Goal: Task Accomplishment & Management: Manage account settings

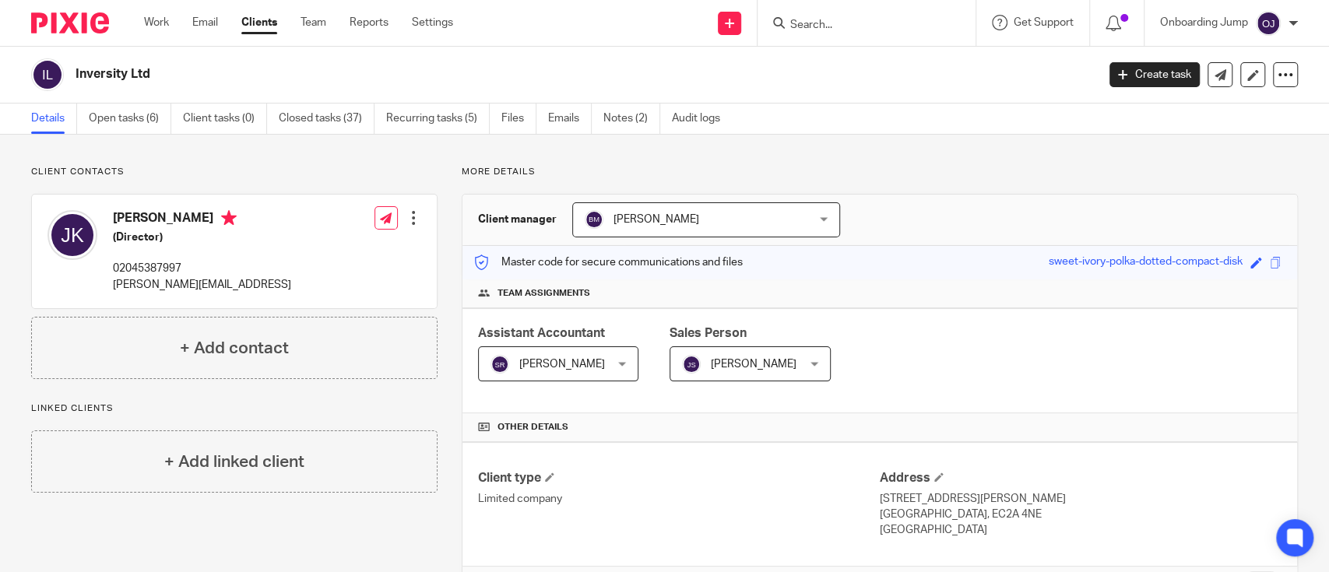
click at [838, 26] on input "Search" at bounding box center [859, 26] width 140 height 14
type input "o"
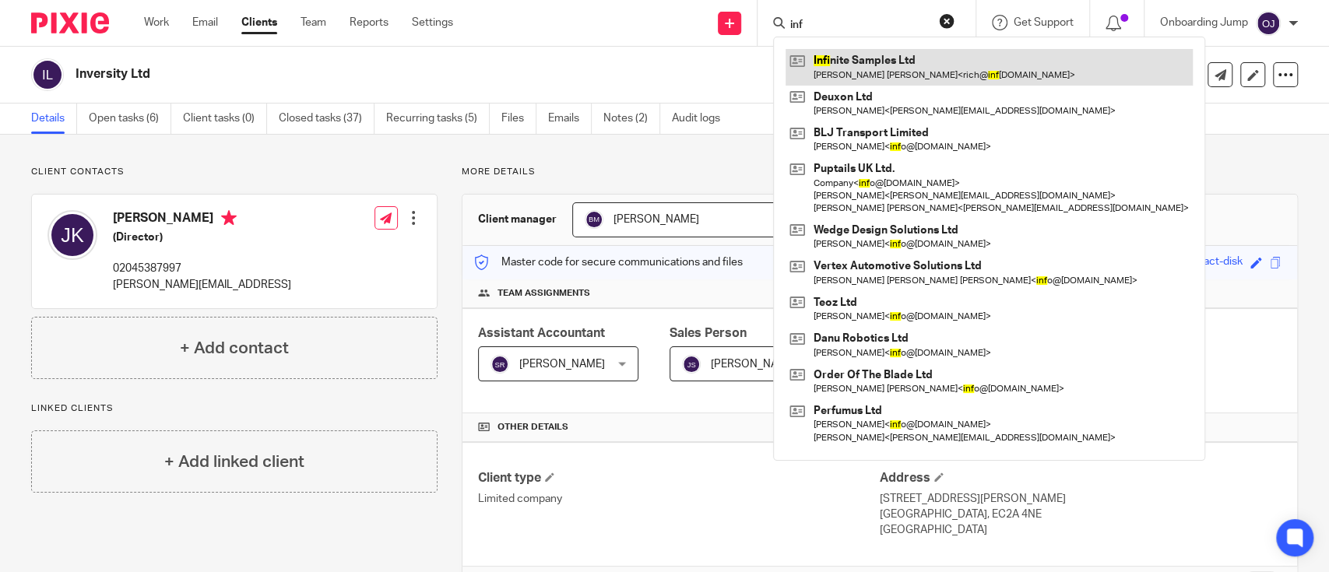
type input "inf"
click at [845, 69] on link at bounding box center [988, 67] width 407 height 36
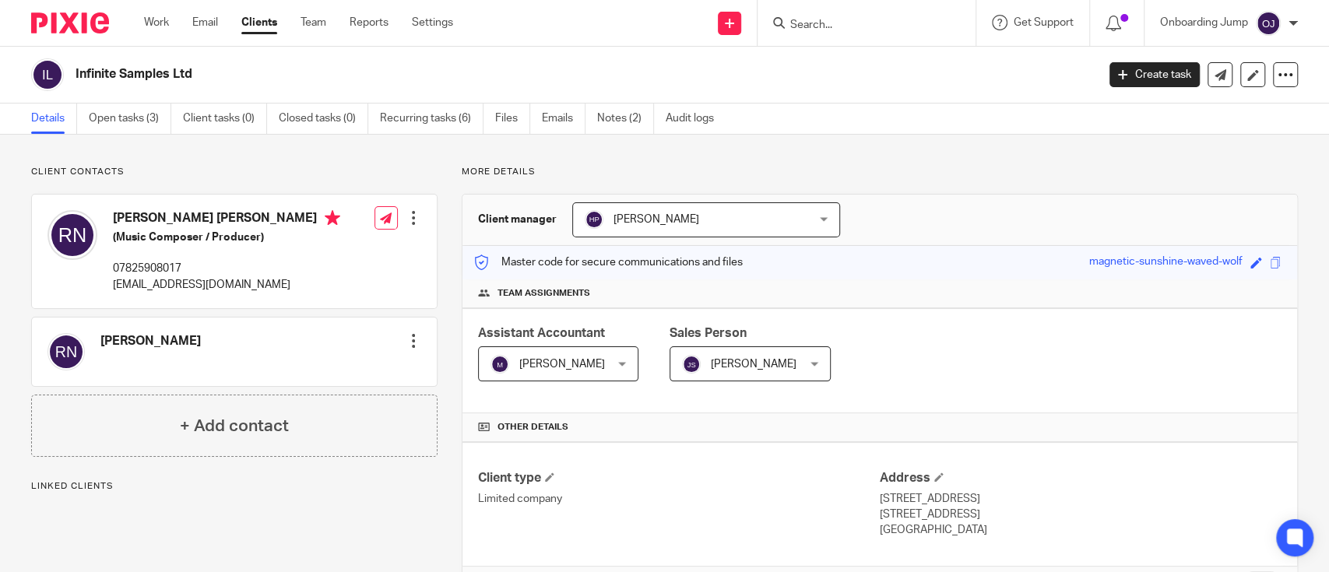
click at [622, 102] on div "Infinite Samples Ltd Create task Update from Companies House Export data Merge …" at bounding box center [664, 75] width 1329 height 57
click at [623, 104] on link "Notes (2)" at bounding box center [625, 119] width 57 height 30
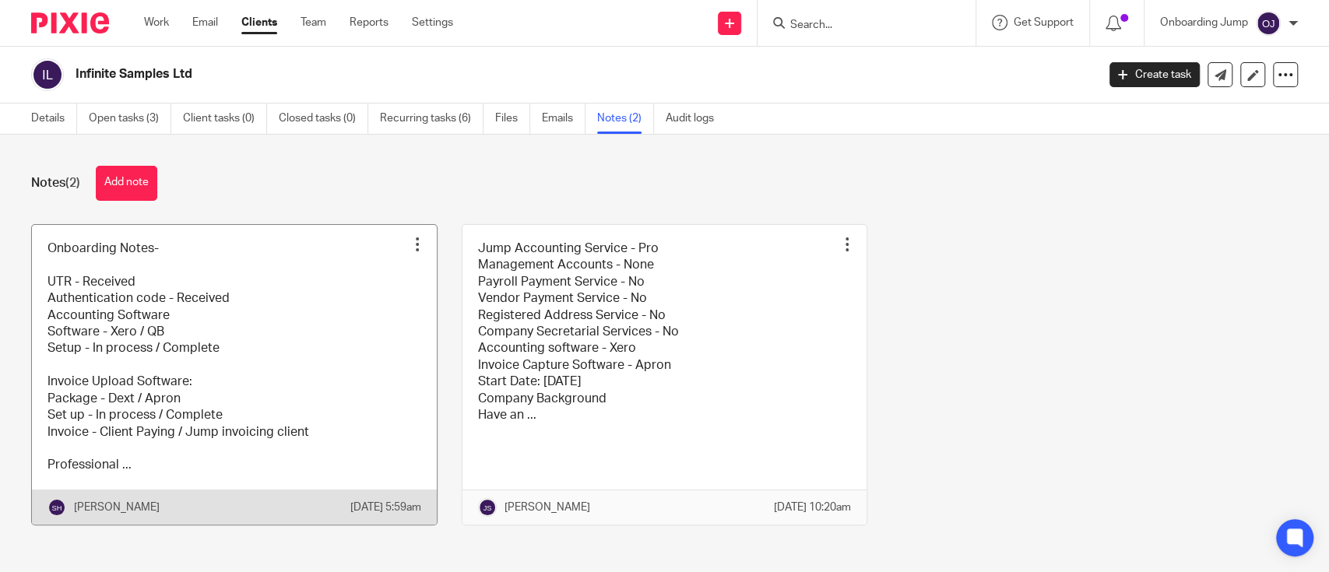
click at [307, 388] on link at bounding box center [234, 375] width 405 height 300
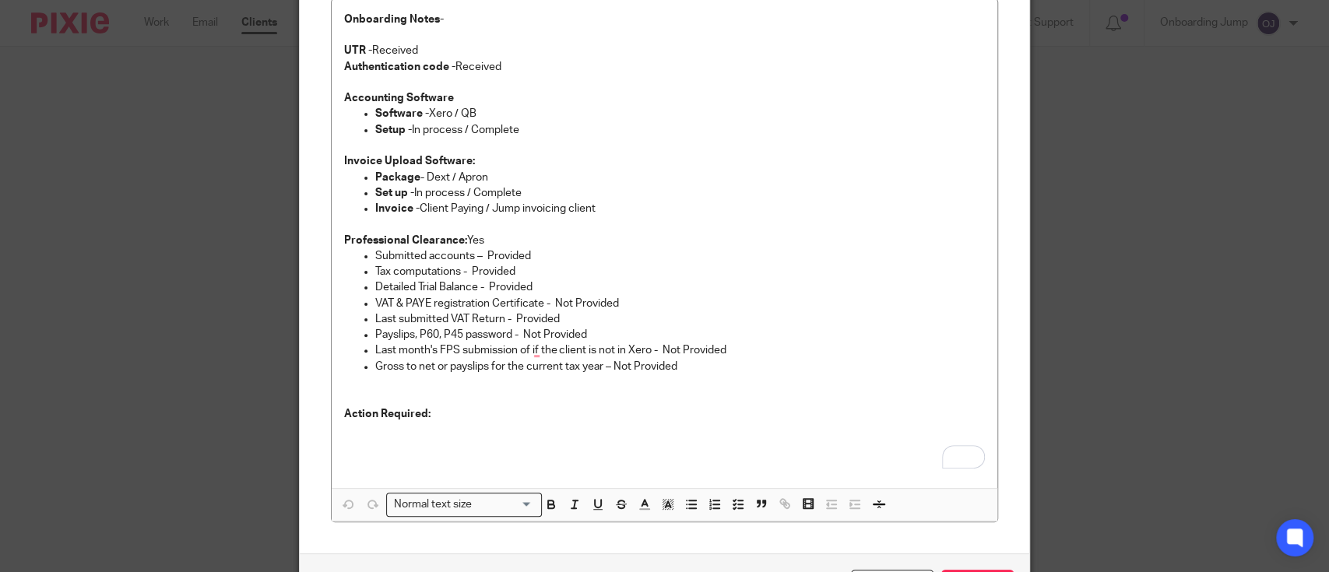
scroll to position [29, 0]
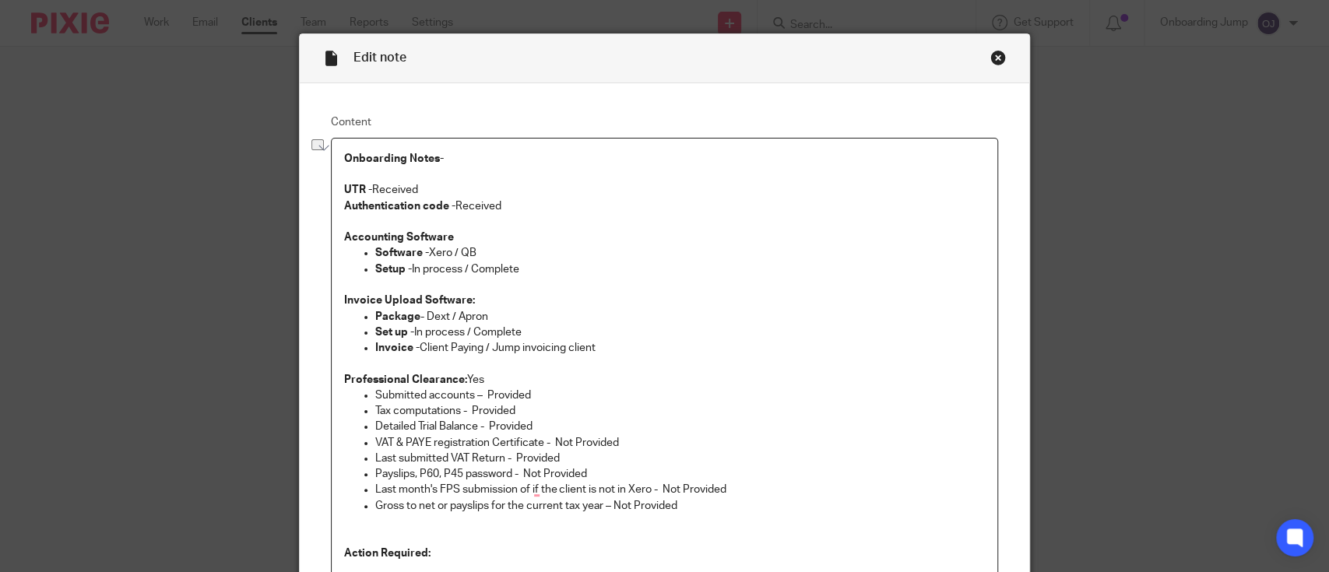
drag, startPoint x: 473, startPoint y: 255, endPoint x: 448, endPoint y: 248, distance: 25.9
click at [448, 248] on p "Software - Xero / QB" at bounding box center [680, 253] width 610 height 16
drag, startPoint x: 468, startPoint y: 267, endPoint x: 404, endPoint y: 272, distance: 64.0
click at [404, 272] on p "Setup - In process / Complete" at bounding box center [680, 270] width 610 height 16
drag, startPoint x: 448, startPoint y: 315, endPoint x: 421, endPoint y: 315, distance: 27.2
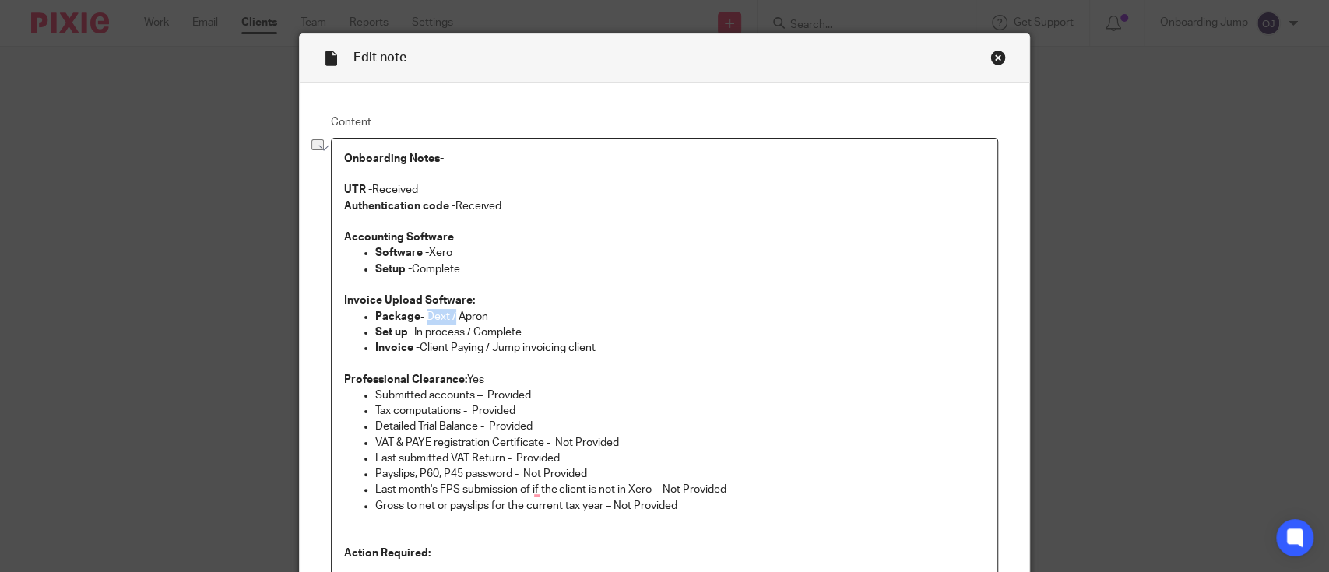
click at [421, 315] on p "Package - Dext / Apron" at bounding box center [680, 317] width 610 height 16
drag, startPoint x: 473, startPoint y: 332, endPoint x: 400, endPoint y: 336, distance: 72.5
click at [400, 336] on p "Set up - In process / Complete" at bounding box center [680, 333] width 610 height 16
click at [511, 349] on p "Invoice - Client Paying / Jump invoicing client" at bounding box center [680, 348] width 610 height 16
drag, startPoint x: 469, startPoint y: 334, endPoint x: 413, endPoint y: 338, distance: 56.2
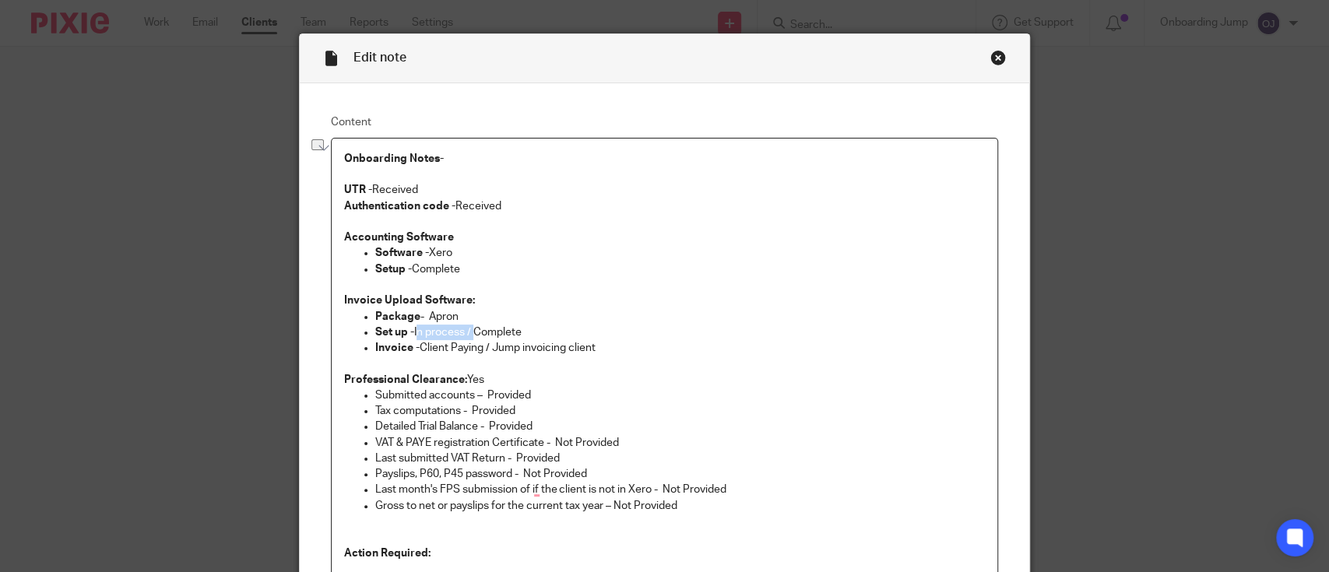
click at [413, 338] on p "Set up - In process / Complete" at bounding box center [680, 333] width 610 height 16
drag, startPoint x: 486, startPoint y: 346, endPoint x: 416, endPoint y: 348, distance: 69.3
click at [416, 348] on p "Invoice - Client Paying / Jump invoicing client" at bounding box center [680, 348] width 610 height 16
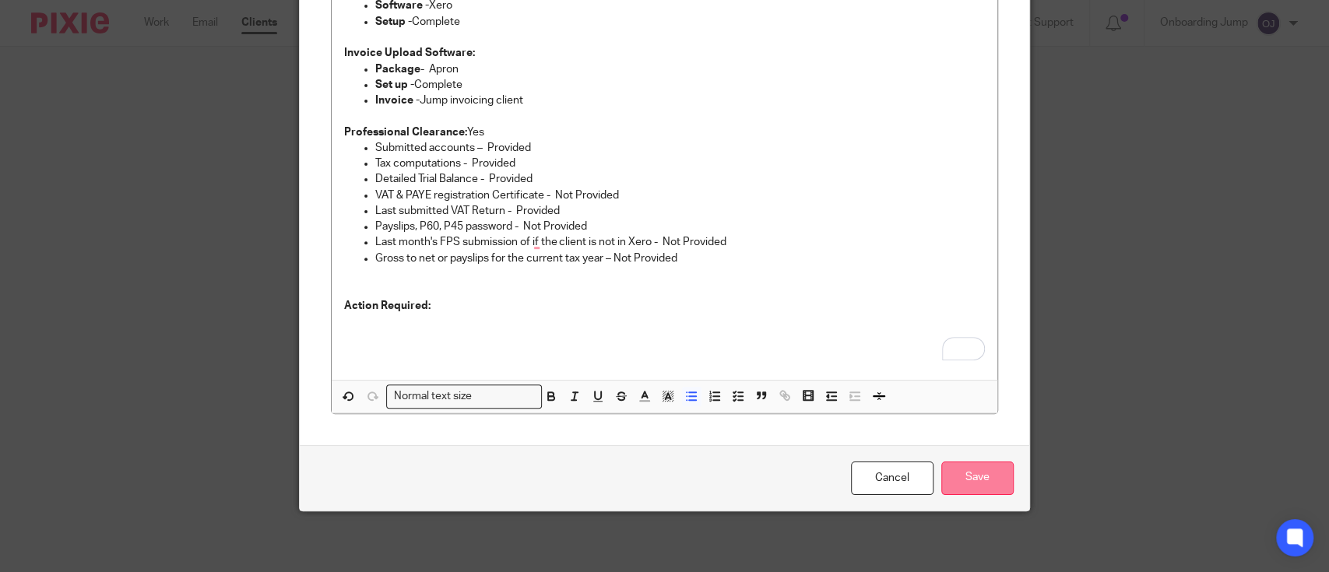
click at [995, 471] on input "Save" at bounding box center [977, 478] width 72 height 33
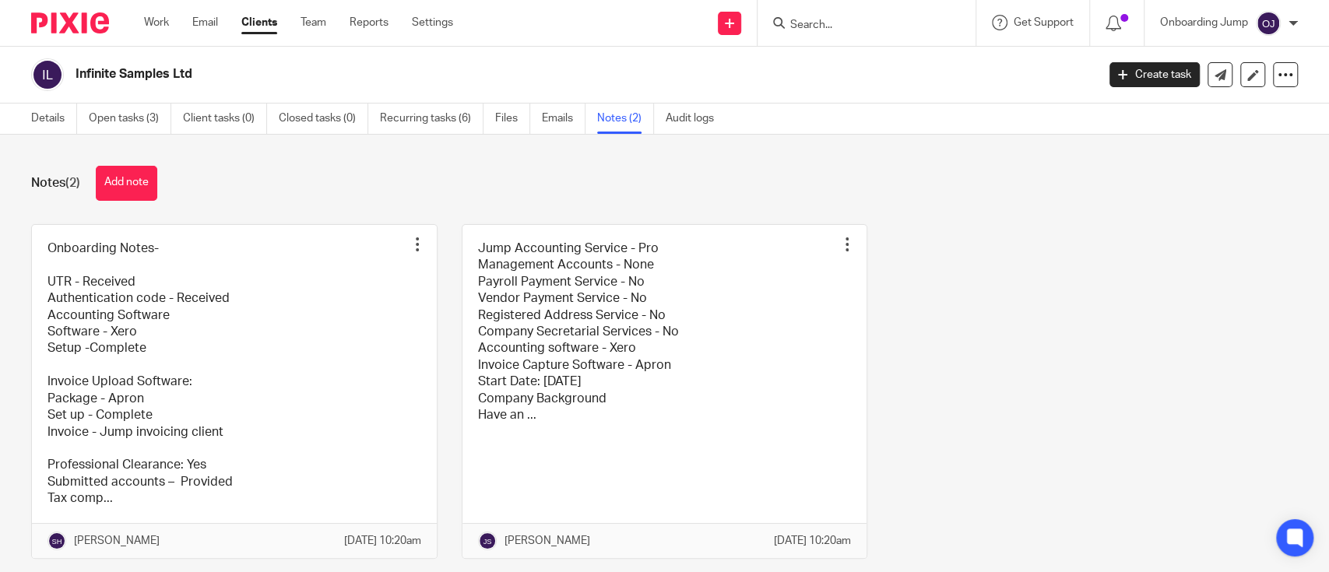
click at [831, 28] on div "Note updated." at bounding box center [989, 45] width 649 height 59
click at [869, 22] on input "Search" at bounding box center [859, 26] width 140 height 14
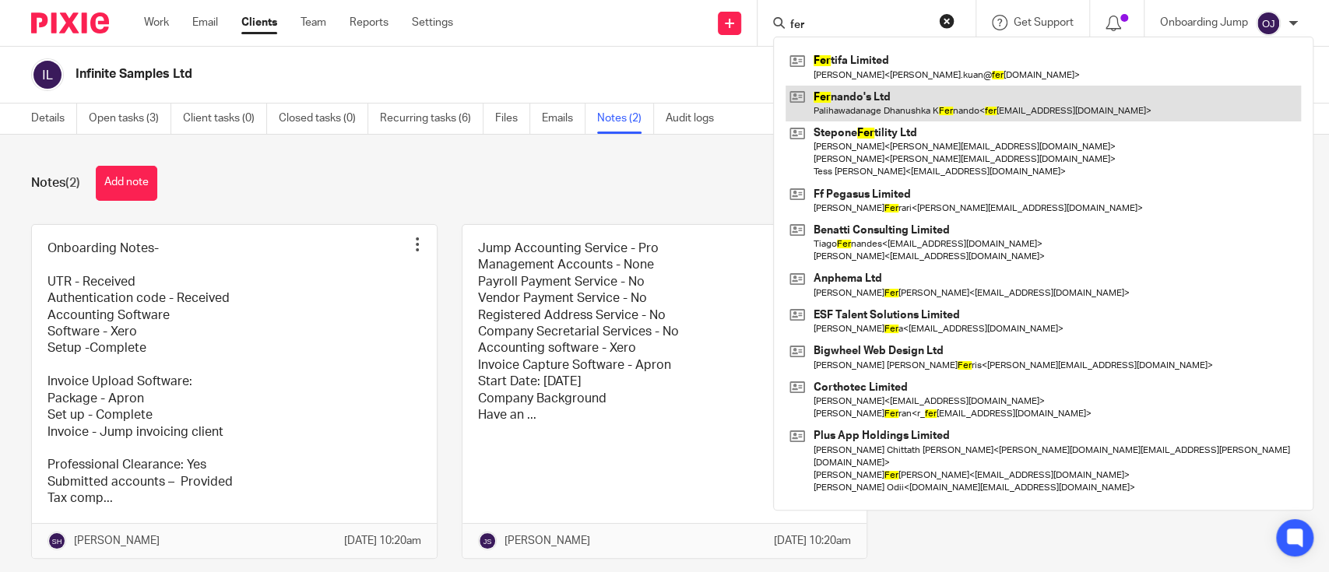
type input "fer"
click at [926, 90] on link at bounding box center [1042, 104] width 515 height 36
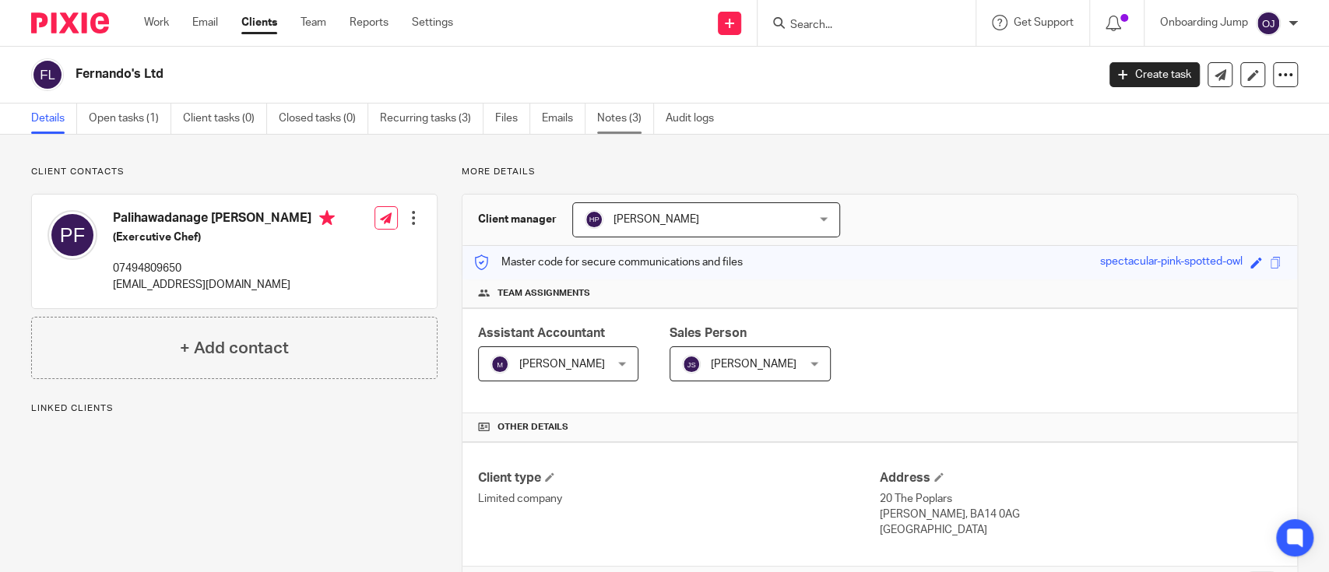
click at [625, 117] on link "Notes (3)" at bounding box center [625, 119] width 57 height 30
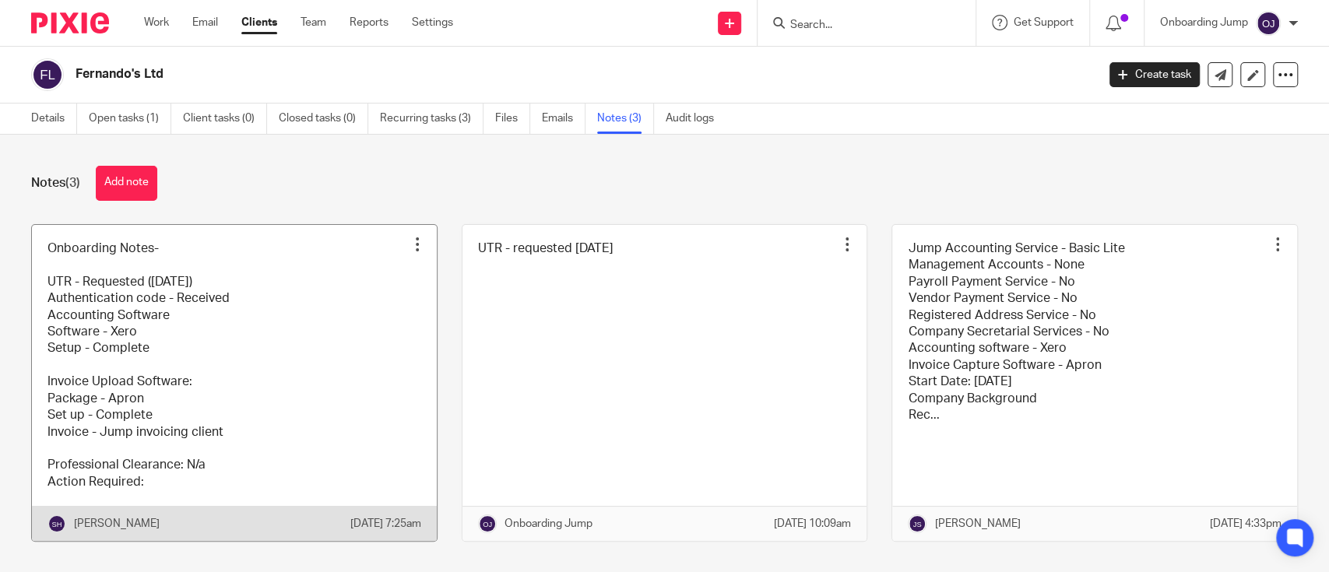
click at [332, 334] on link at bounding box center [234, 383] width 405 height 317
click at [216, 381] on link at bounding box center [234, 383] width 405 height 317
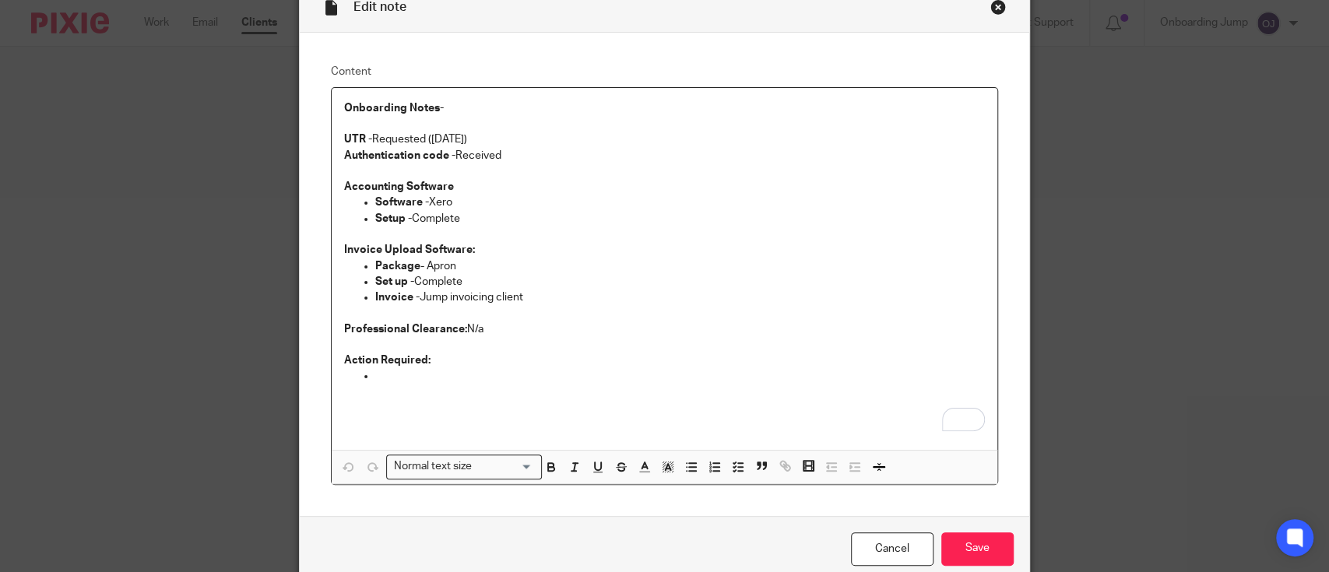
scroll to position [65, 0]
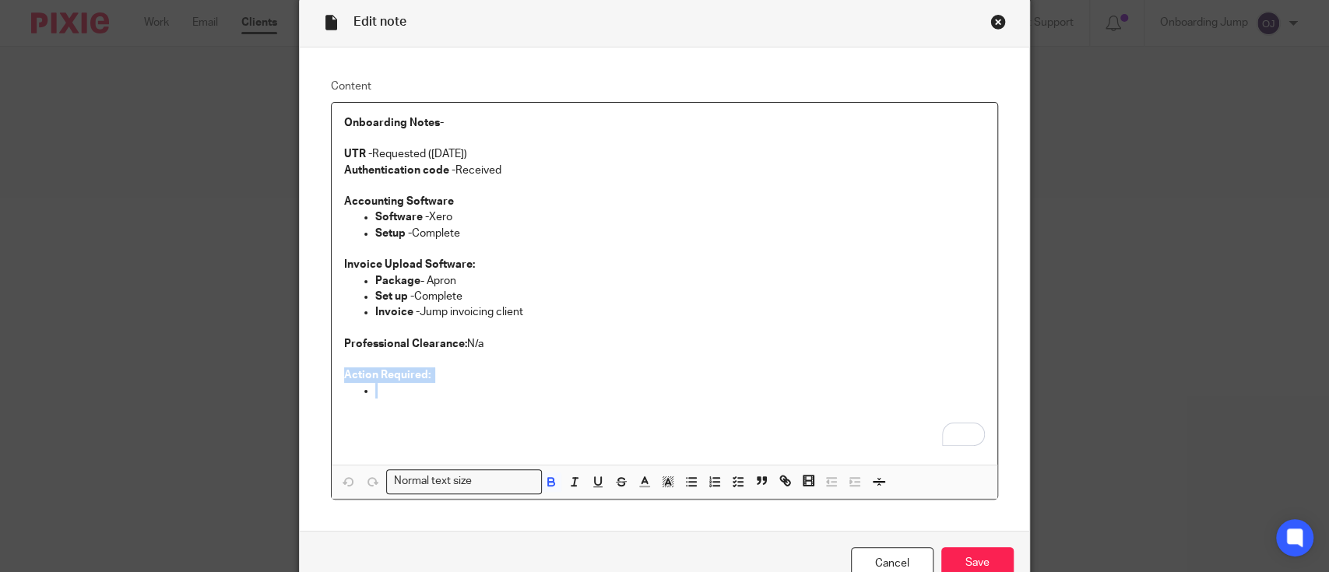
drag, startPoint x: 370, startPoint y: 388, endPoint x: 326, endPoint y: 373, distance: 46.3
click at [332, 373] on div "Onboarding Notes-   UTR - Requested ([DATE]) Authentication code - Received Acc…" at bounding box center [665, 284] width 666 height 363
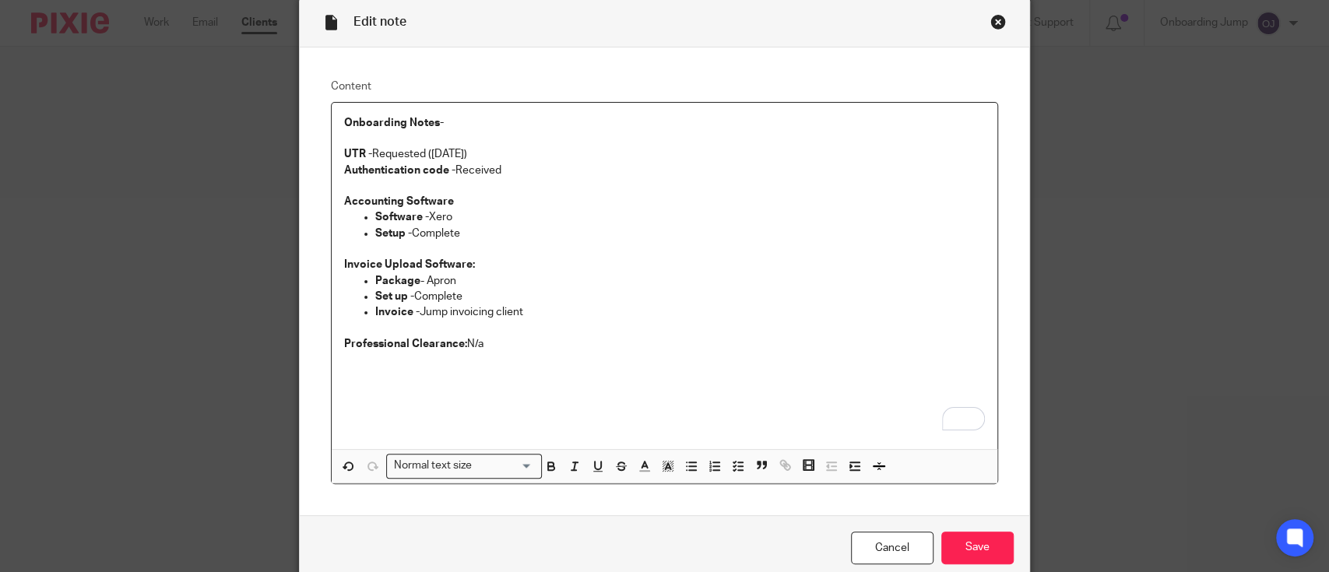
click at [993, 19] on div "Close this dialog window" at bounding box center [998, 22] width 16 height 16
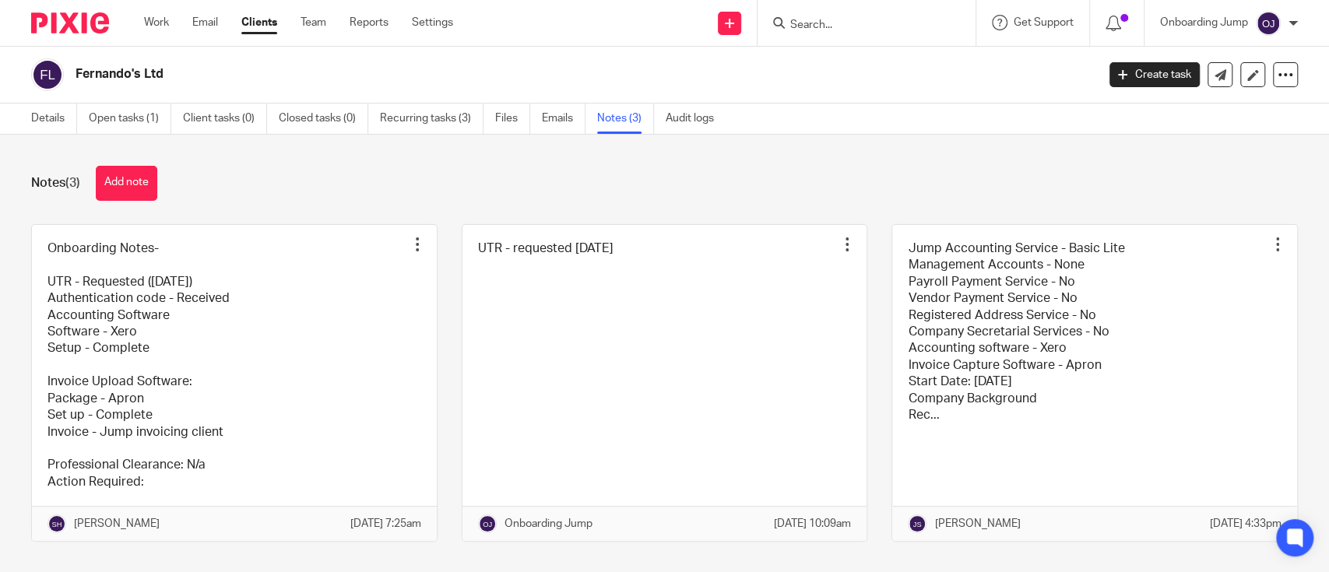
click at [887, 30] on input "Search" at bounding box center [859, 26] width 140 height 14
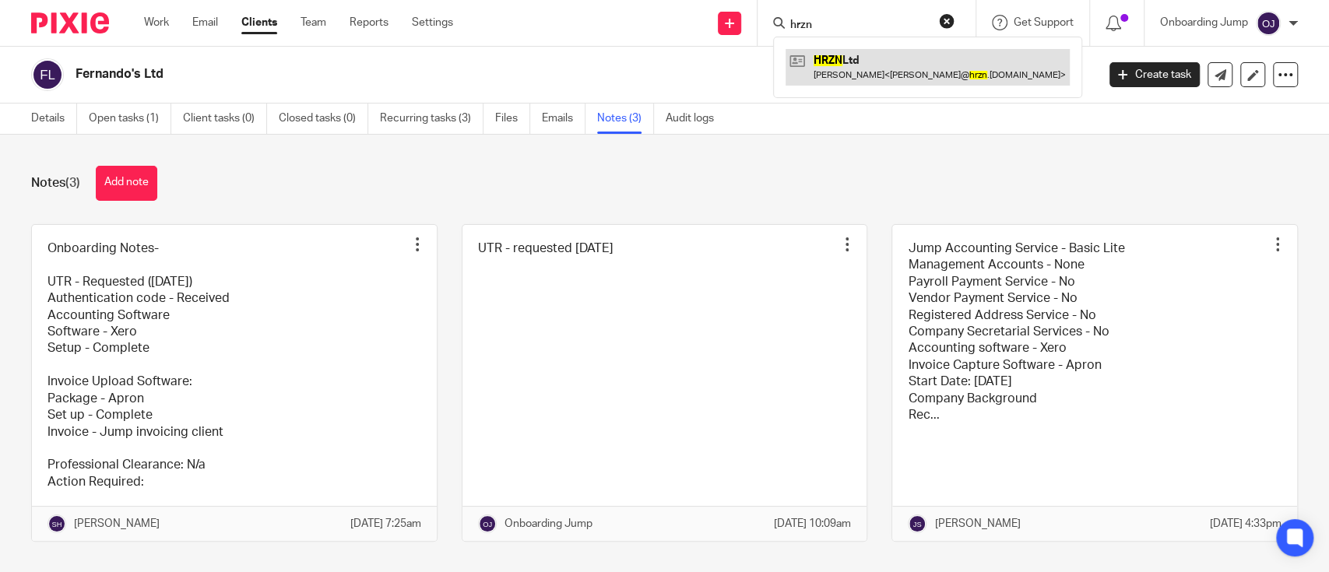
type input "hrzn"
click at [878, 59] on link at bounding box center [927, 67] width 284 height 36
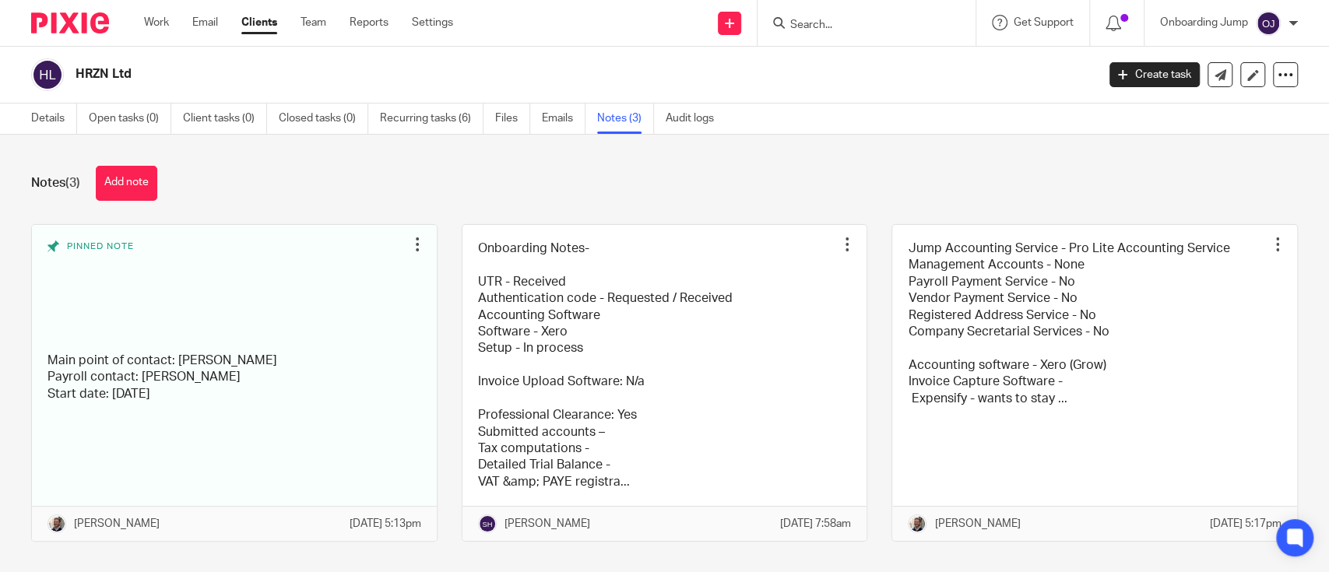
click at [631, 471] on link at bounding box center [664, 383] width 405 height 317
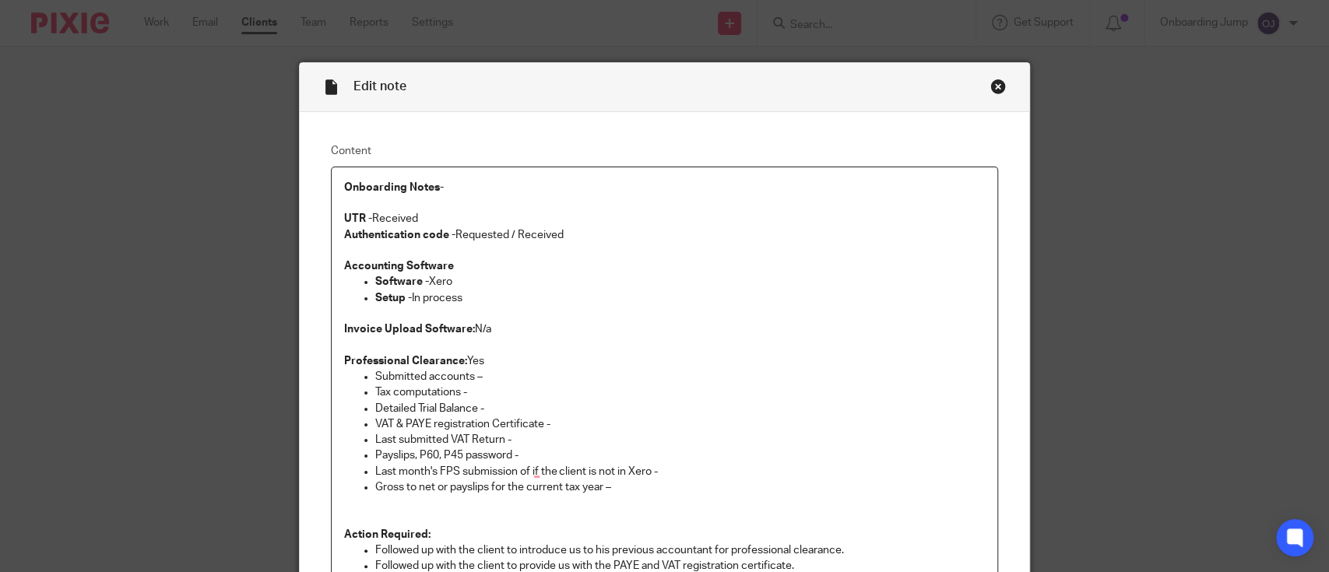
click at [998, 86] on div "Edit note" at bounding box center [664, 87] width 729 height 49
click at [990, 84] on div "Close this dialog window" at bounding box center [998, 87] width 16 height 16
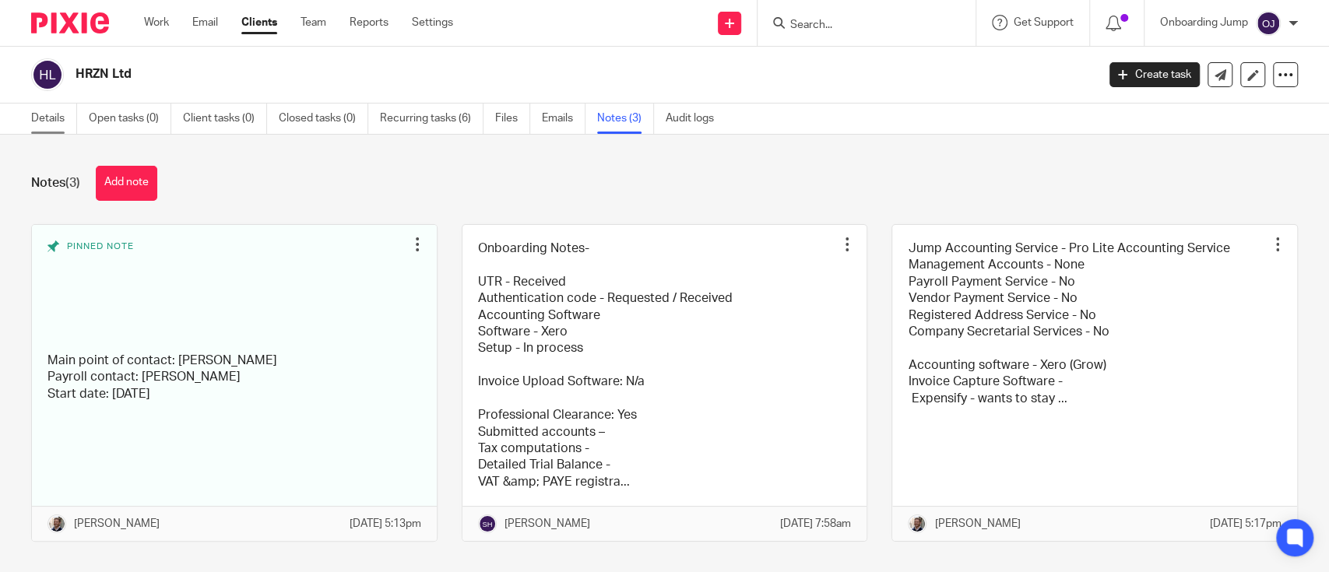
click at [31, 121] on link "Details" at bounding box center [54, 119] width 46 height 30
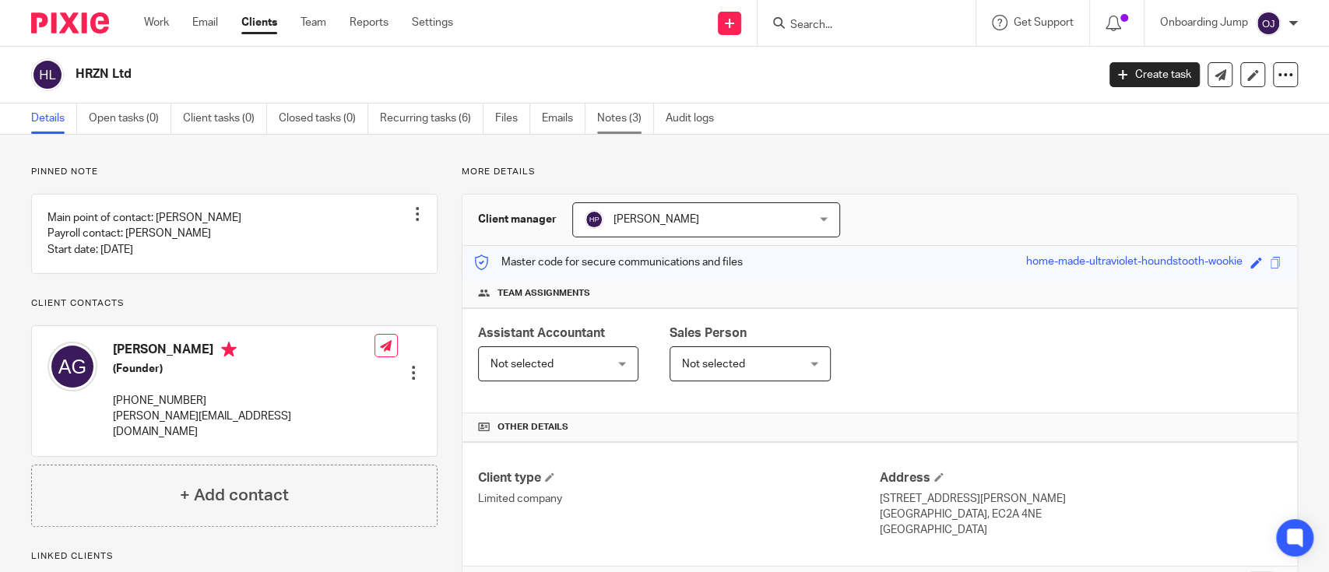
click at [635, 110] on link "Notes (3)" at bounding box center [625, 119] width 57 height 30
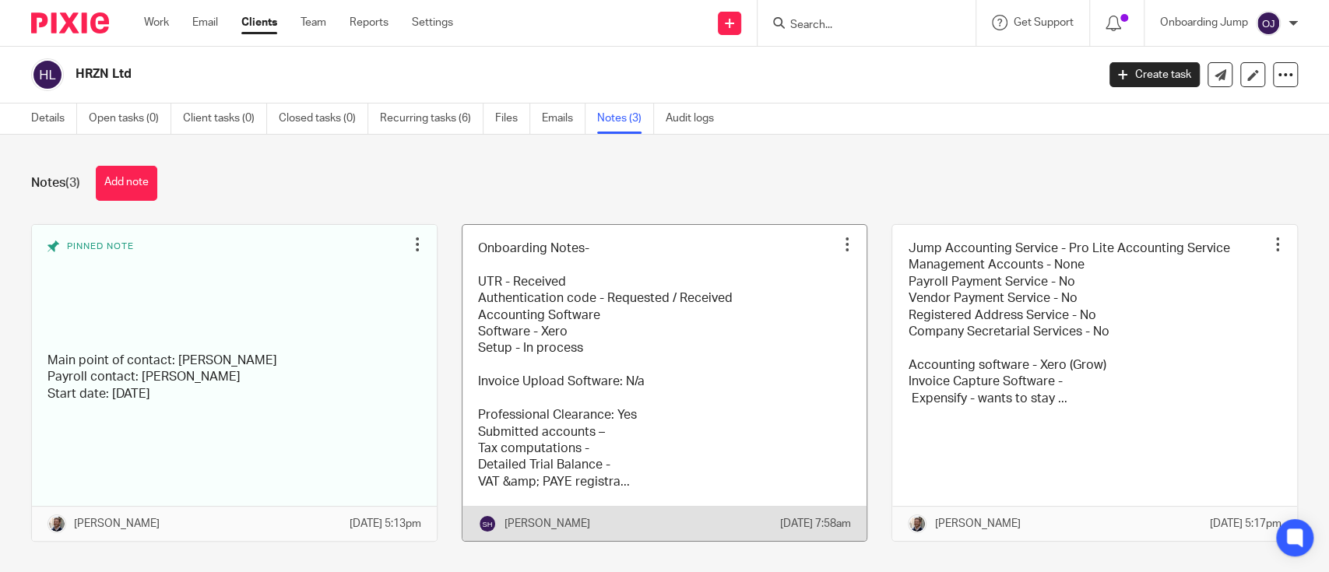
click at [593, 409] on link at bounding box center [664, 383] width 405 height 317
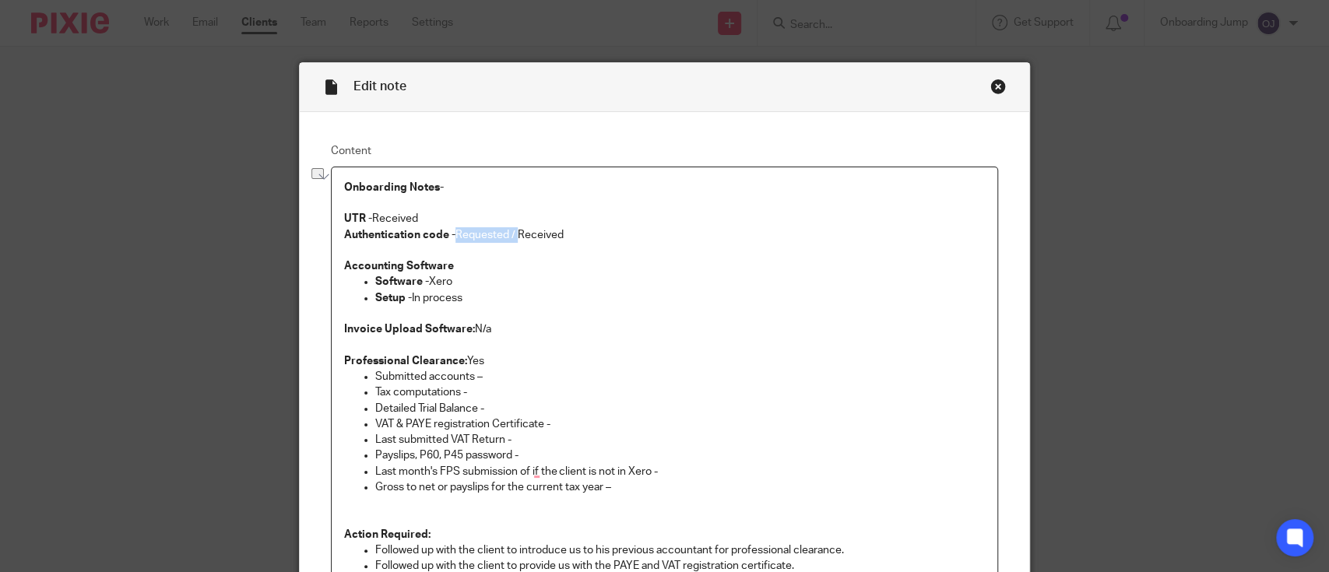
drag, startPoint x: 511, startPoint y: 230, endPoint x: 449, endPoint y: 231, distance: 61.5
click at [449, 231] on p "Authentication code - Requested / Received" at bounding box center [664, 235] width 641 height 16
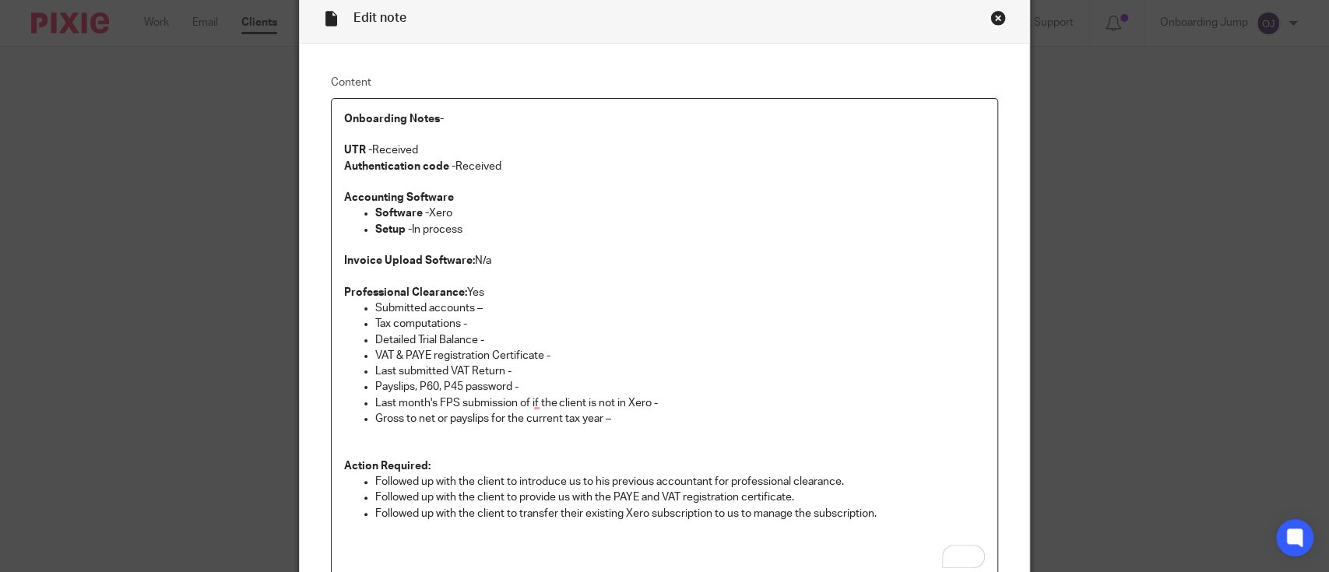
scroll to position [72, 0]
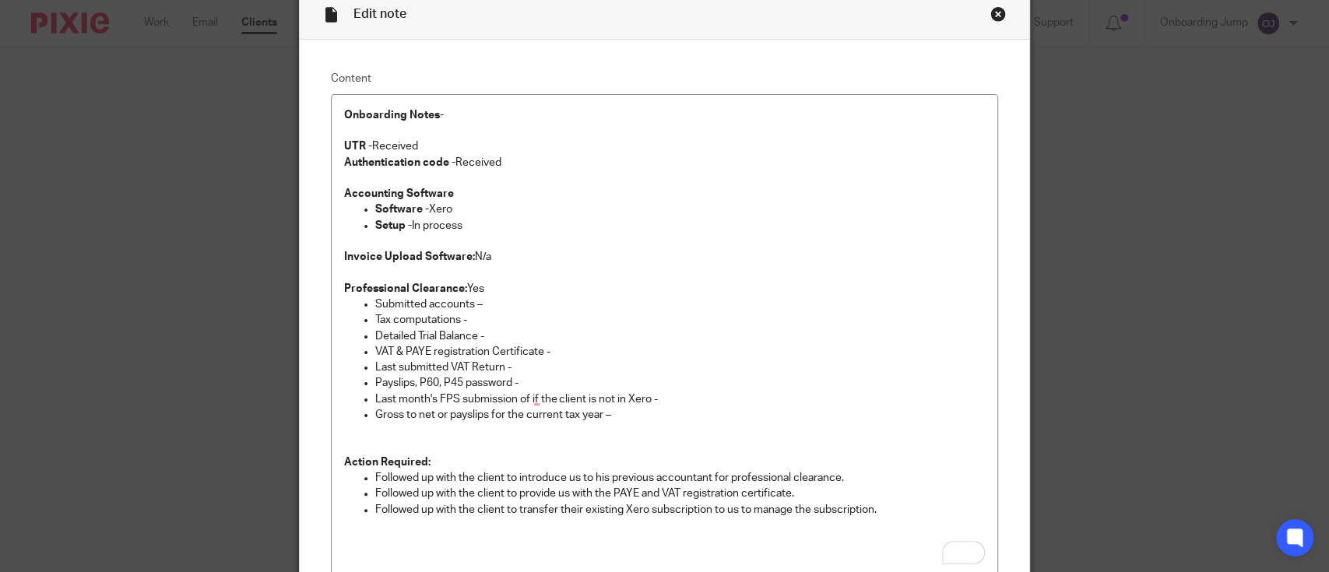
click at [990, 13] on div "Close this dialog window" at bounding box center [998, 14] width 16 height 16
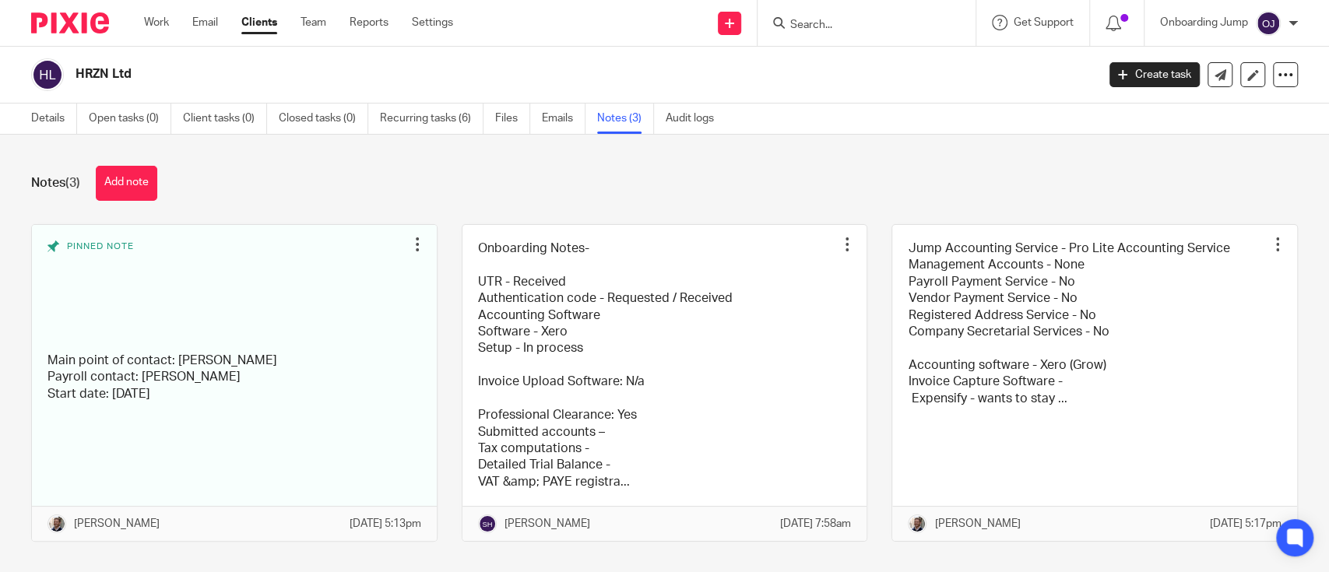
click at [844, 23] on input "Search" at bounding box center [859, 26] width 140 height 14
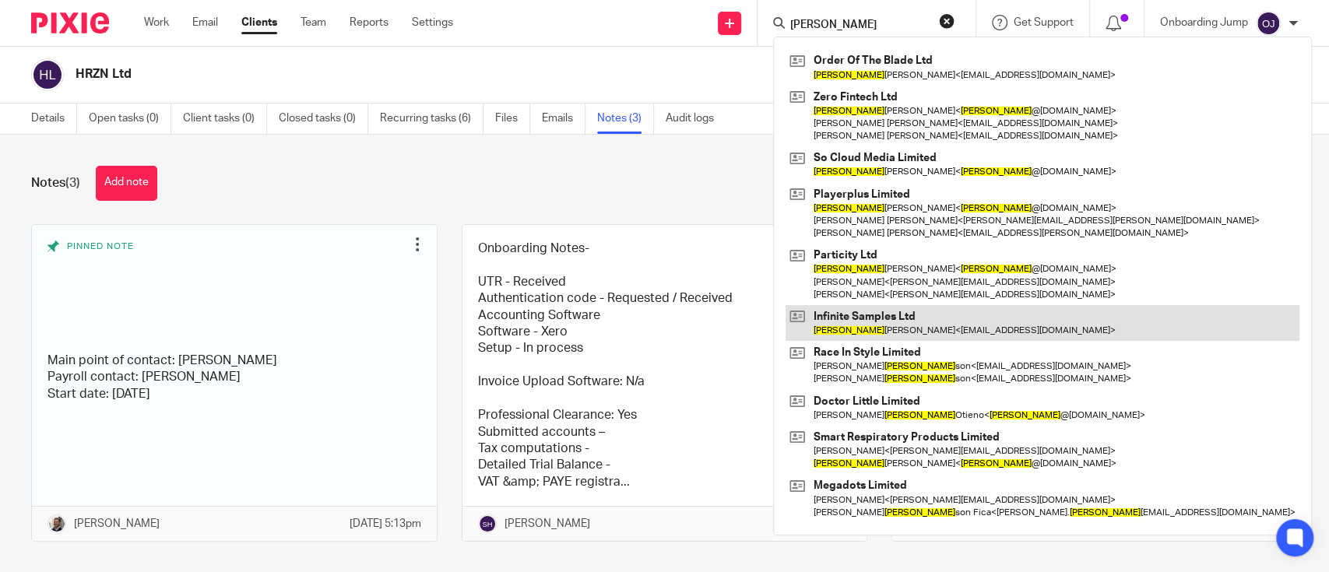
type input "[PERSON_NAME]"
click at [894, 314] on link at bounding box center [1042, 323] width 514 height 36
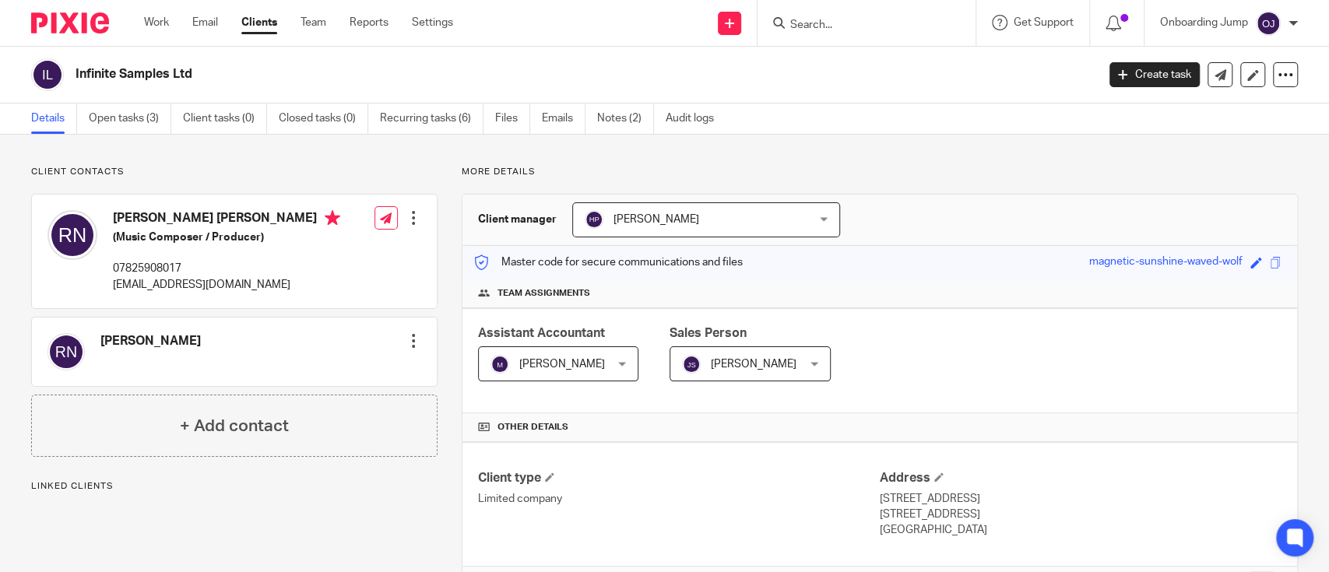
scroll to position [280, 0]
